Goal: Navigation & Orientation: Find specific page/section

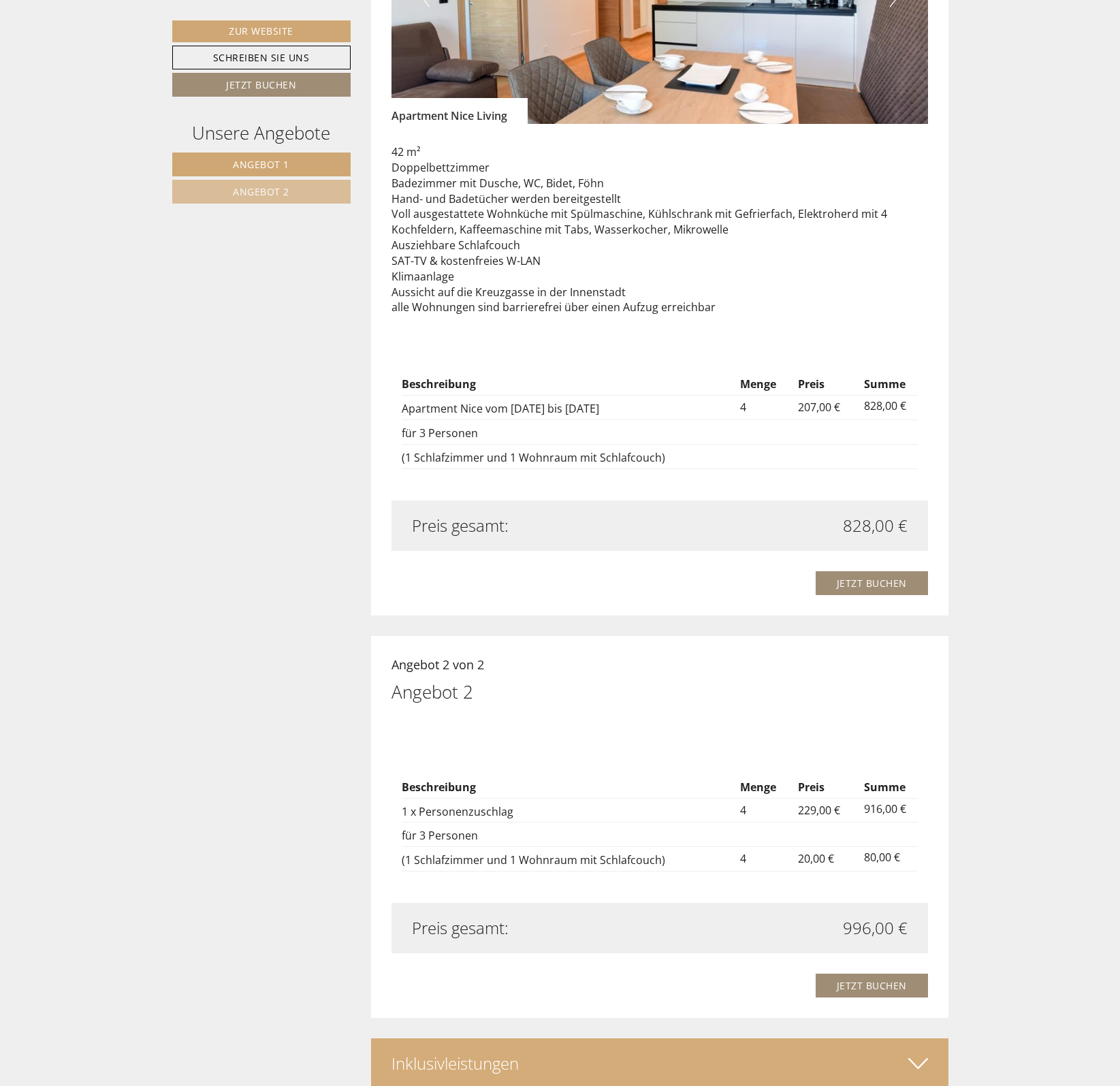
scroll to position [1447, 0]
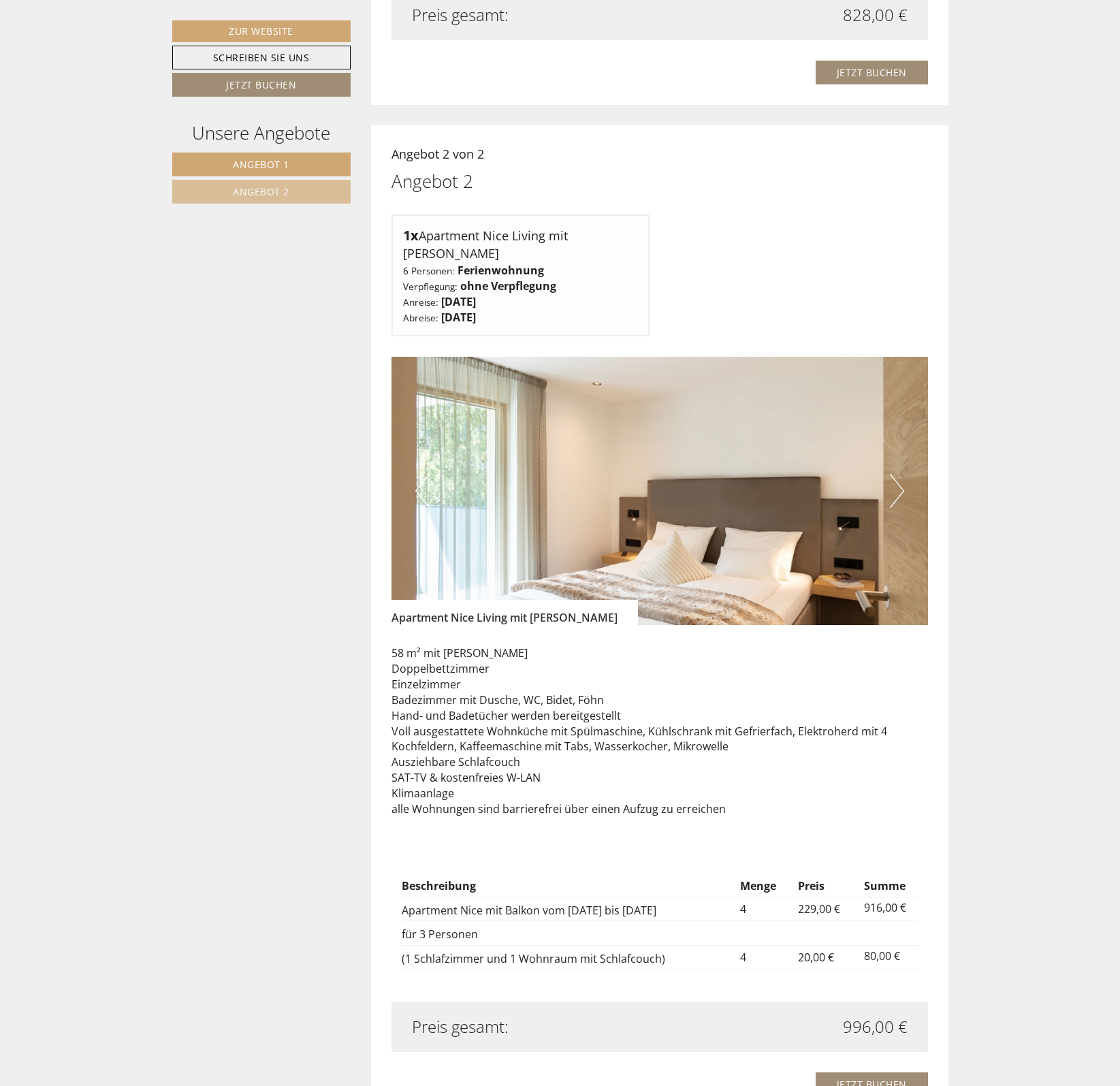
scroll to position [1958, 0]
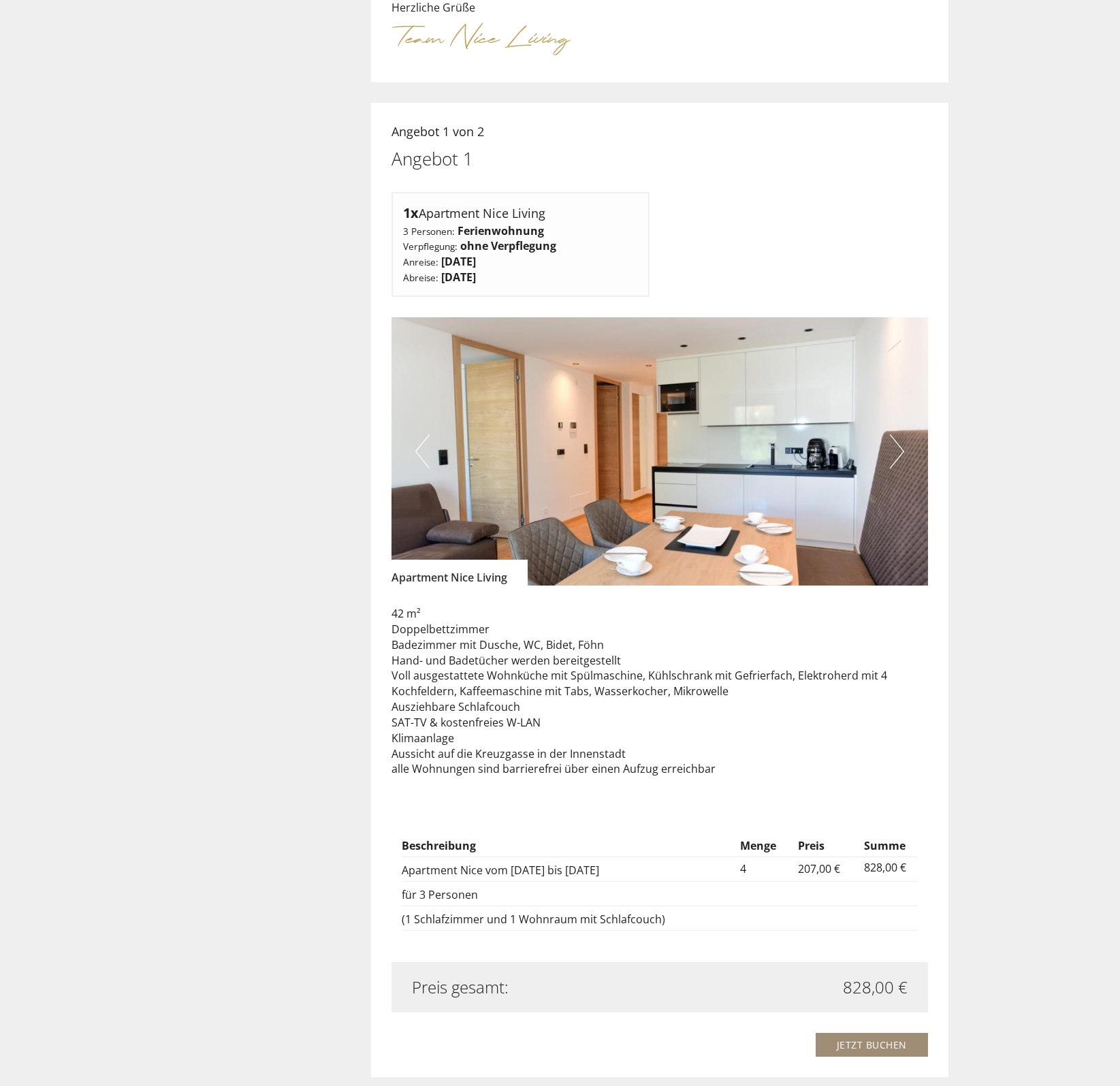
scroll to position [305, 0]
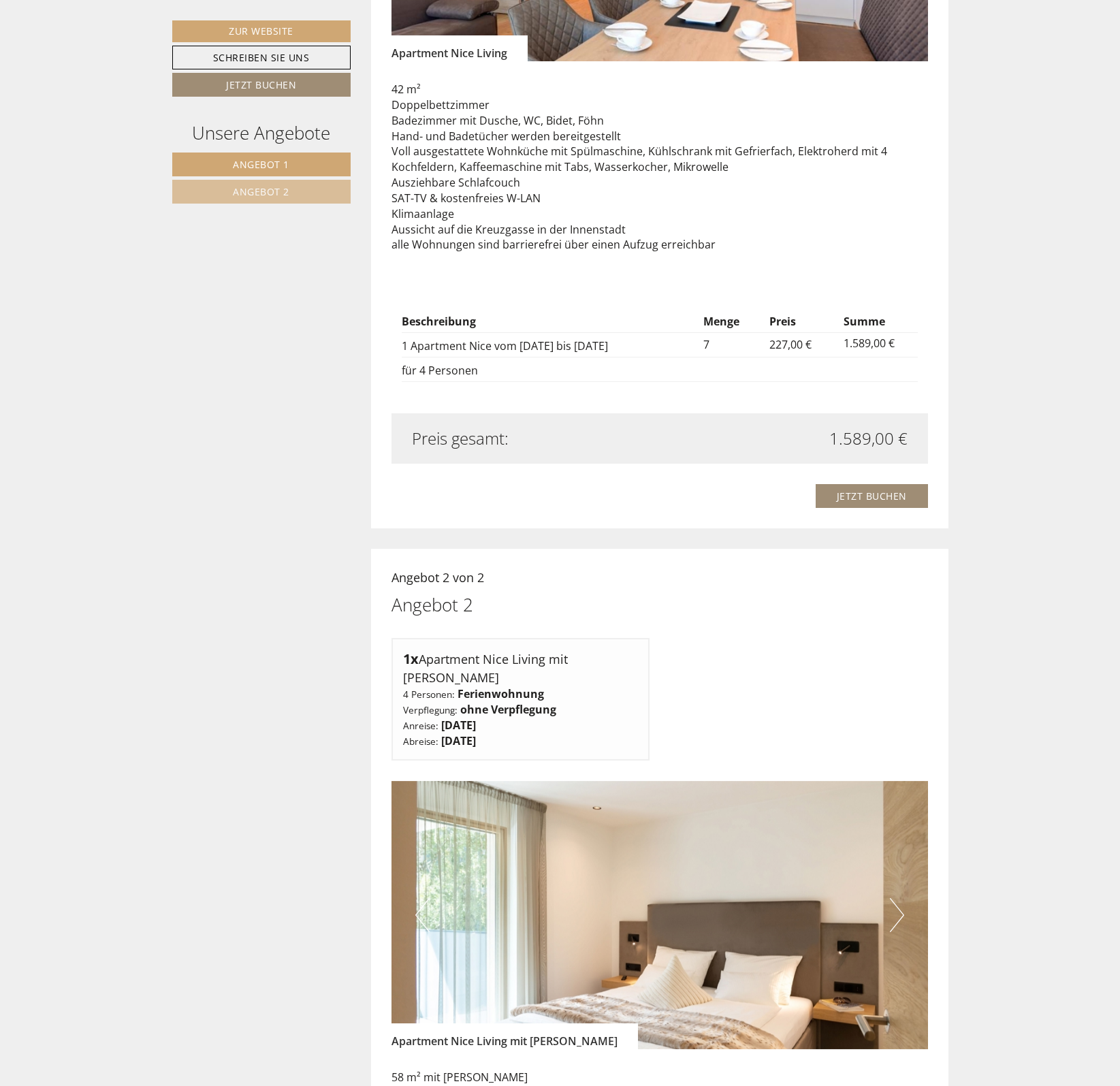
scroll to position [829, 0]
